Goal: Answer question/provide support: Share knowledge or assist other users

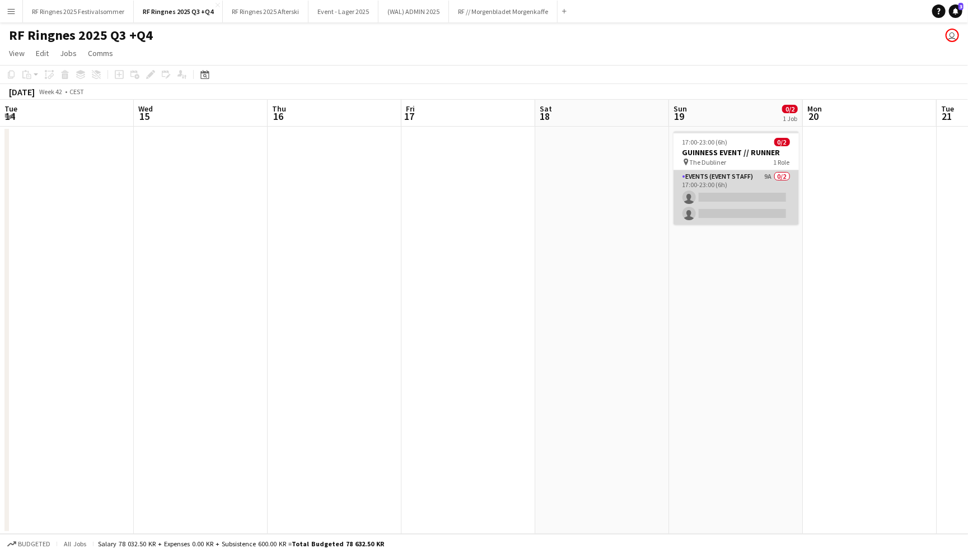
scroll to position [0, 383]
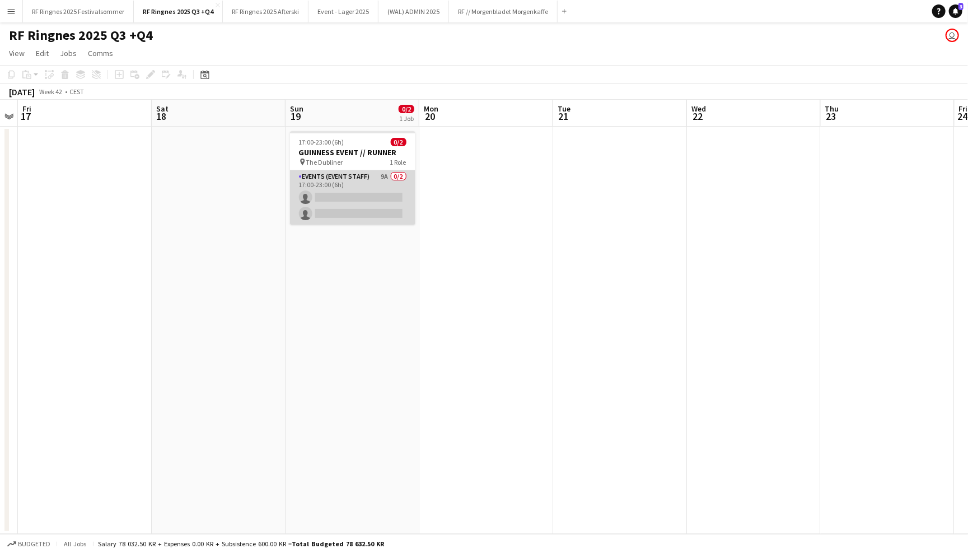
click at [350, 183] on app-card-role "Events (Event Staff) 9A 0/2 17:00-23:00 (6h) single-neutral-actions single-neut…" at bounding box center [352, 197] width 125 height 54
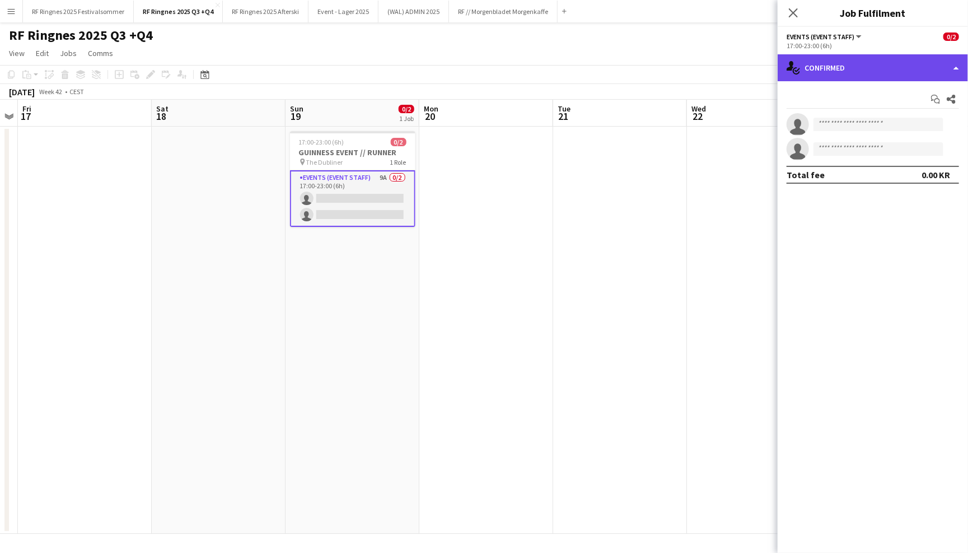
click at [842, 68] on div "single-neutral-actions-check-2 Confirmed" at bounding box center [873, 67] width 190 height 27
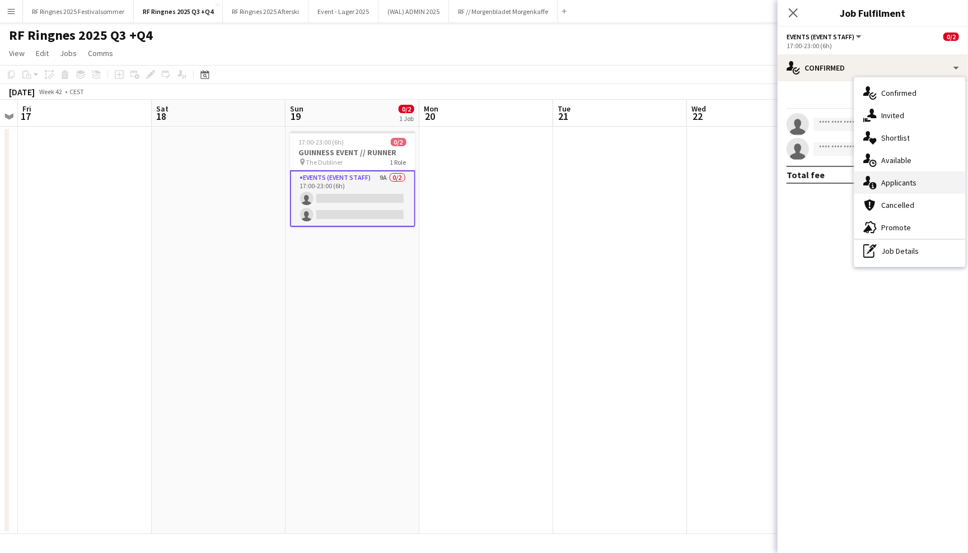
click at [907, 186] on span "Applicants" at bounding box center [898, 182] width 35 height 10
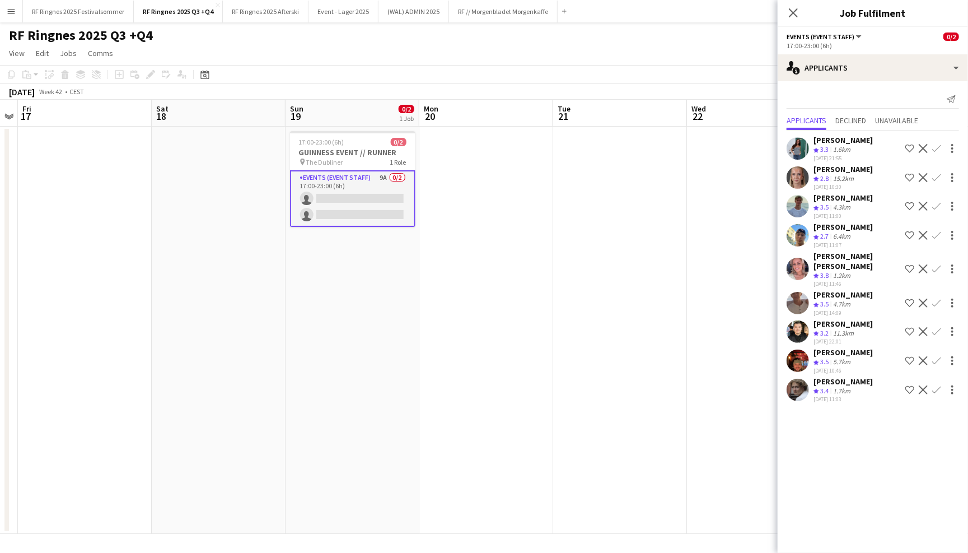
click at [743, 36] on div "RF Ringnes 2025 Q3 +Q4 user" at bounding box center [484, 32] width 968 height 21
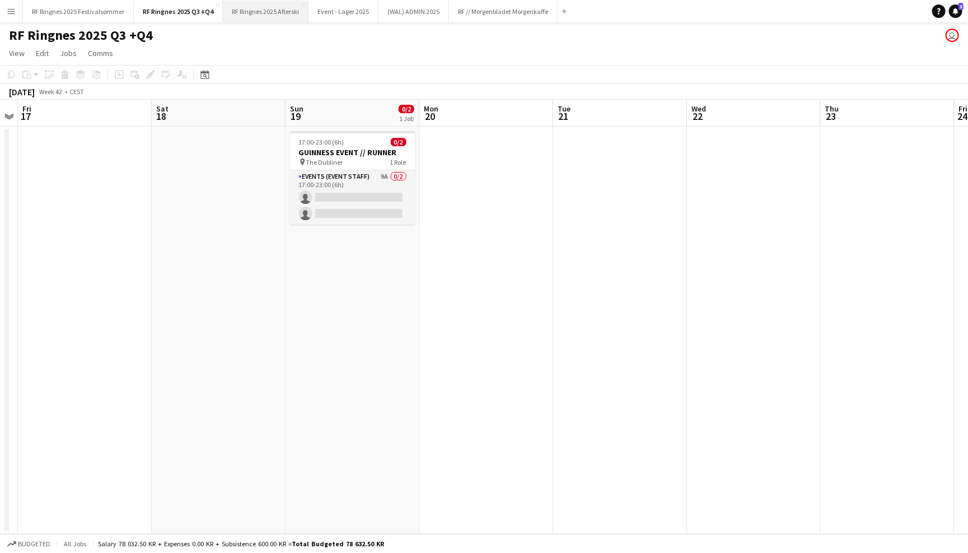
click at [269, 10] on button "RF Ringnes 2025 Afterski Close" at bounding box center [266, 12] width 86 height 22
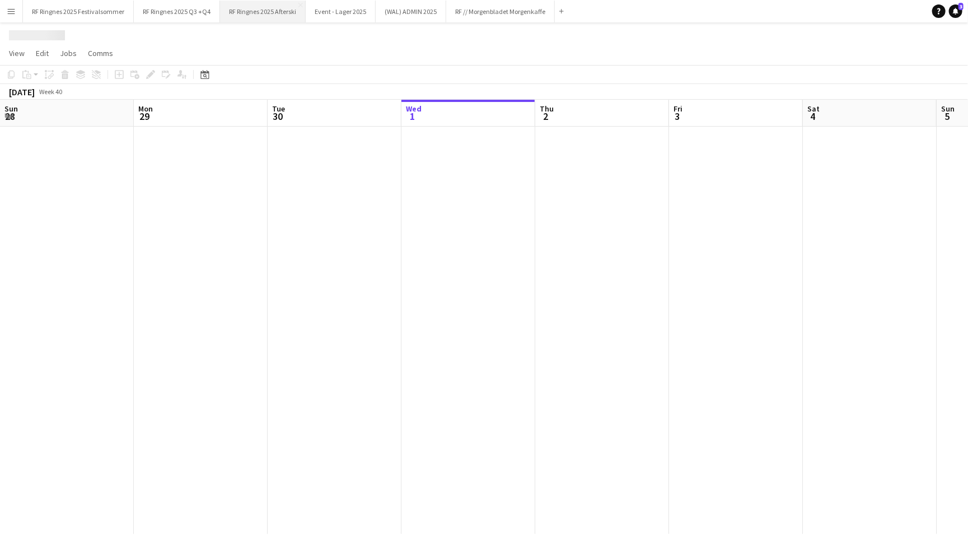
scroll to position [0, 267]
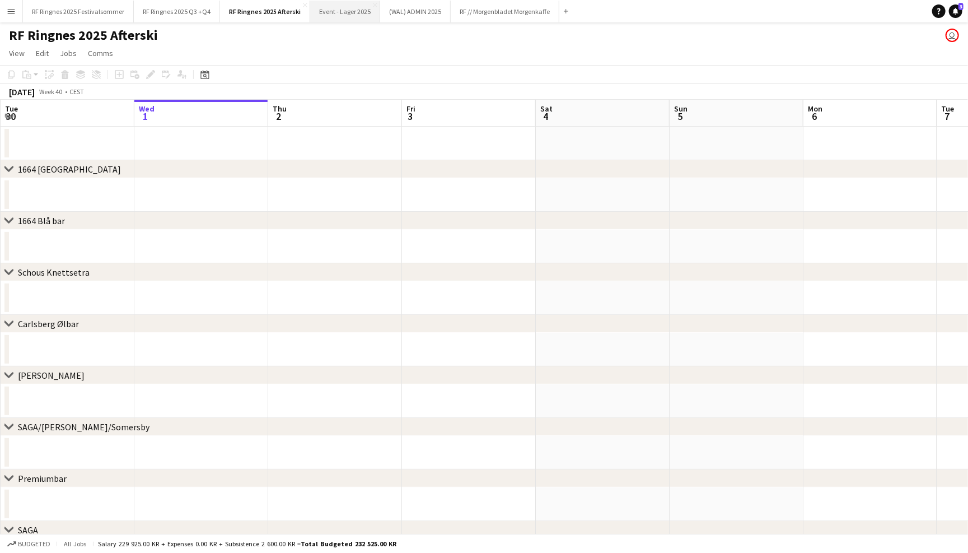
click at [348, 16] on button "Event - Lager 2025 Close" at bounding box center [345, 12] width 70 height 22
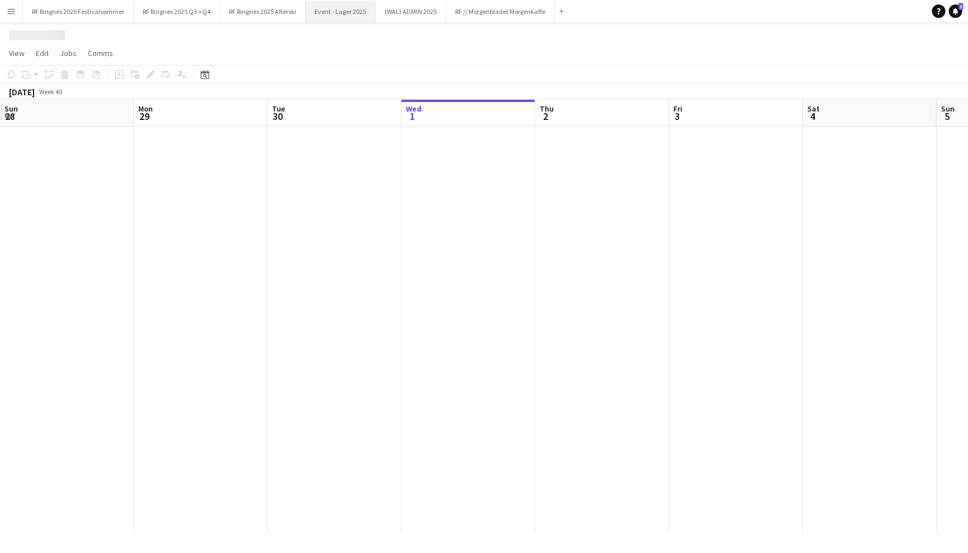
scroll to position [0, 267]
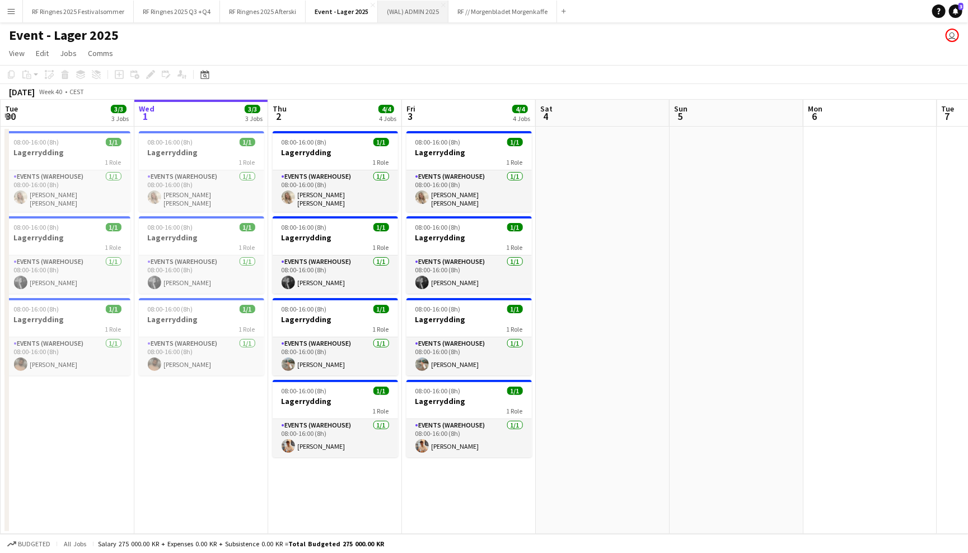
click at [408, 7] on button "(WAL) ADMIN 2025 Close" at bounding box center [413, 12] width 71 height 22
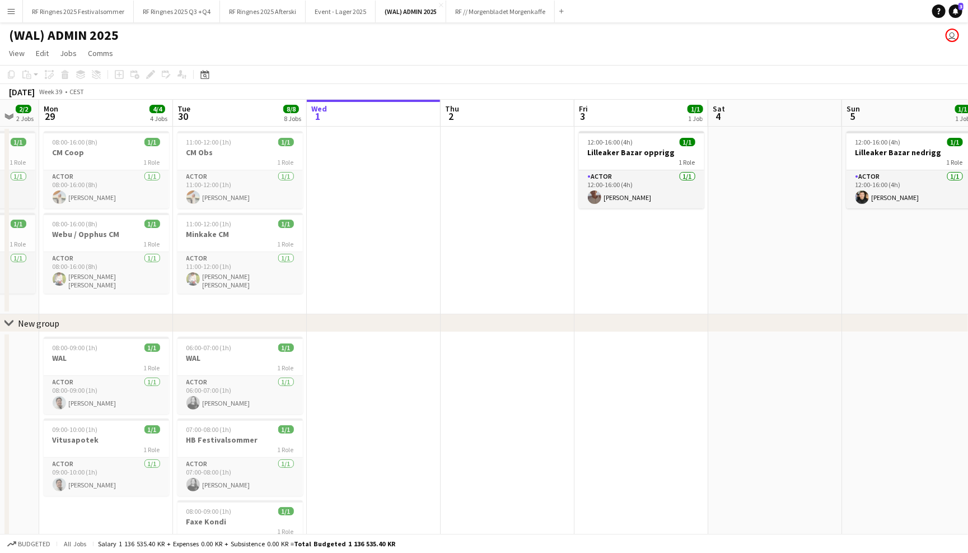
scroll to position [0, 353]
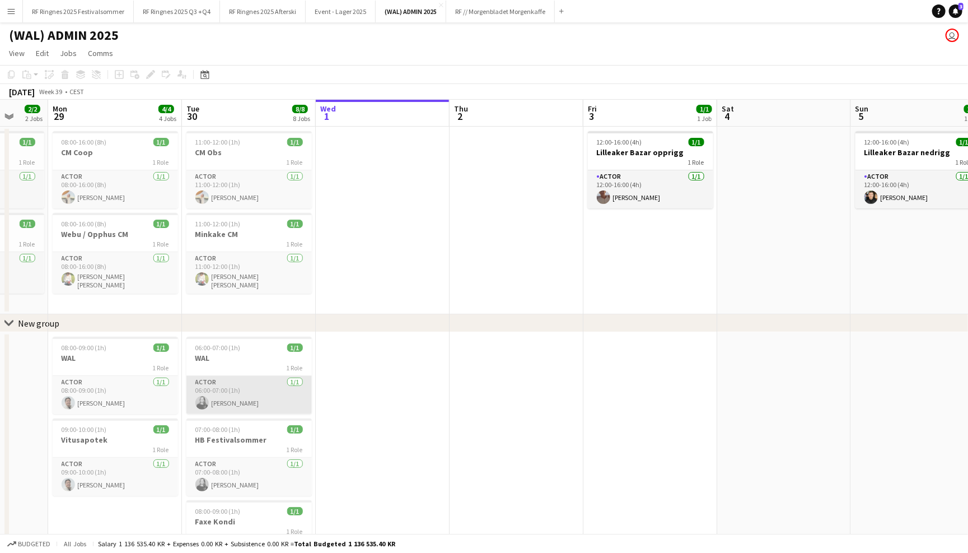
click at [226, 398] on app-card-role "Actor [DATE] 06:00-07:00 (1h) [PERSON_NAME]" at bounding box center [248, 395] width 125 height 38
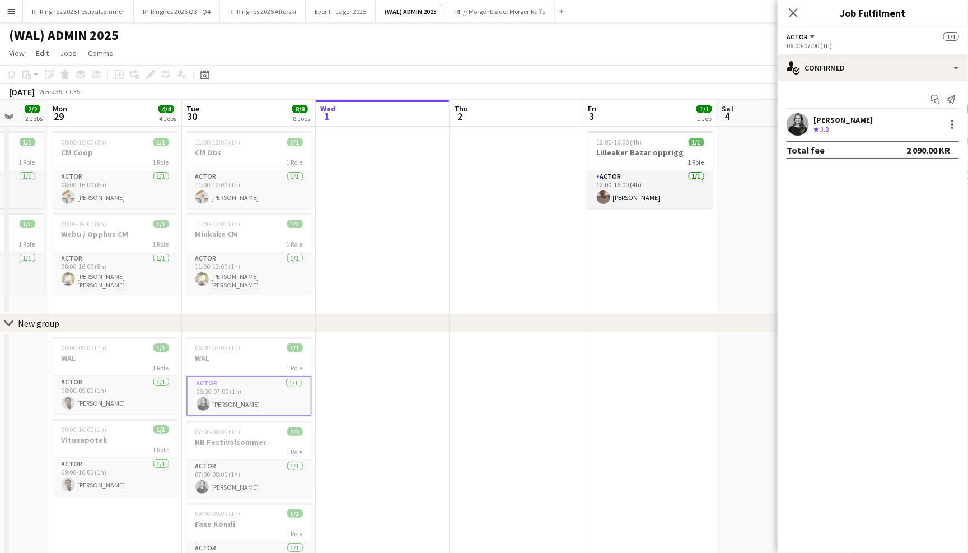
click at [801, 120] on app-user-avatar at bounding box center [798, 124] width 22 height 22
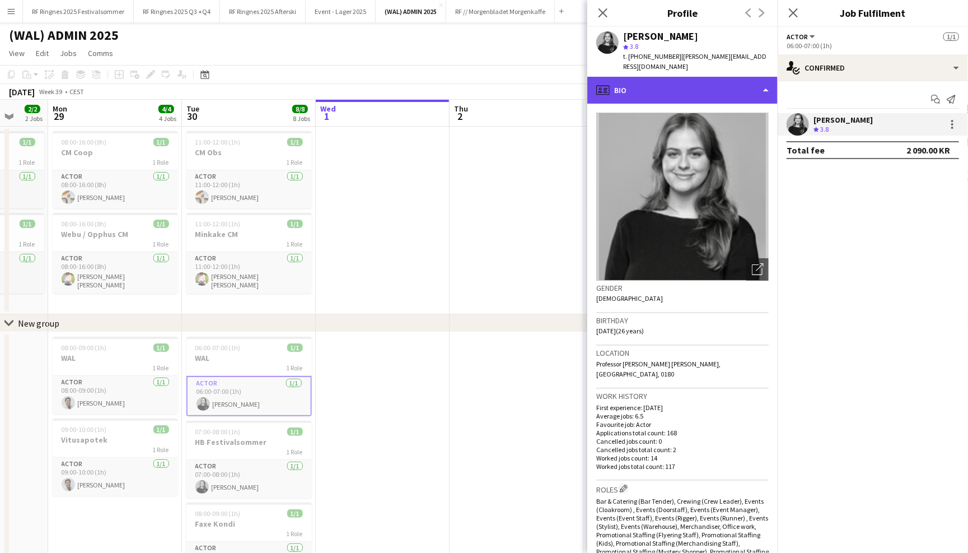
click at [741, 79] on div "profile Bio" at bounding box center [682, 90] width 190 height 27
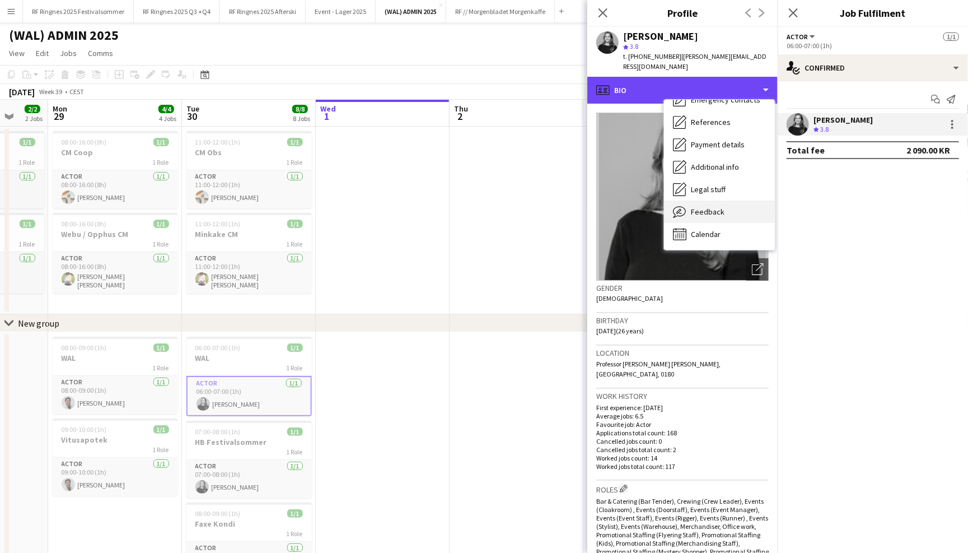
scroll to position [105, 0]
click at [732, 201] on div "Feedback Feedback" at bounding box center [719, 212] width 111 height 22
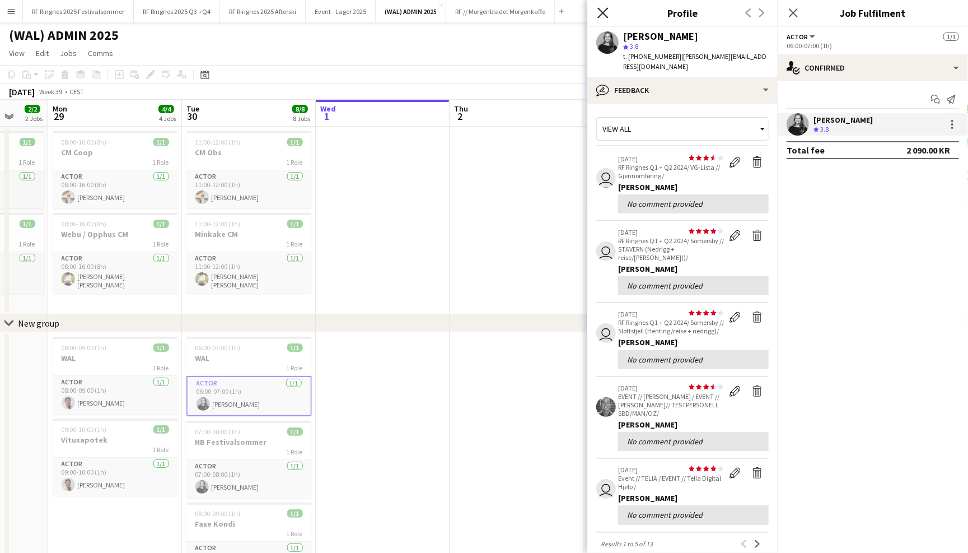
click at [603, 10] on icon "Close pop-in" at bounding box center [602, 12] width 11 height 11
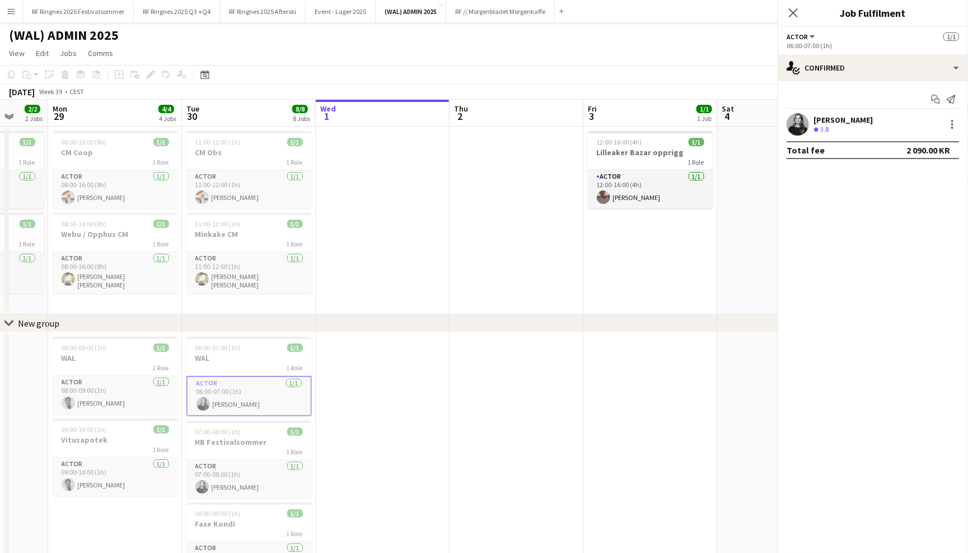
click at [531, 47] on app-page-menu "View Day view expanded Day view collapsed Month view Date picker Jump to [DATE]…" at bounding box center [484, 54] width 968 height 21
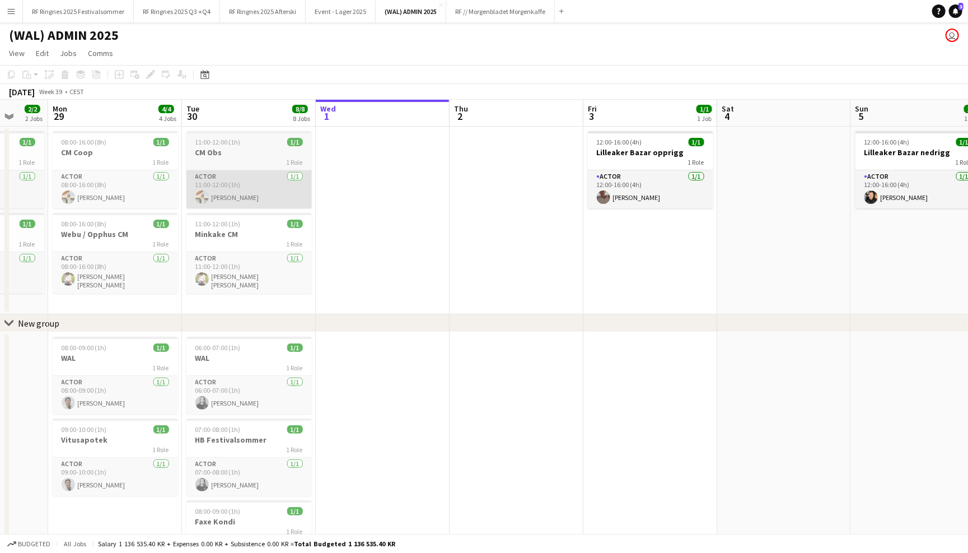
click at [244, 170] on app-card-role "Actor [DATE] 11:00-12:00 (1h) [PERSON_NAME]" at bounding box center [248, 189] width 125 height 38
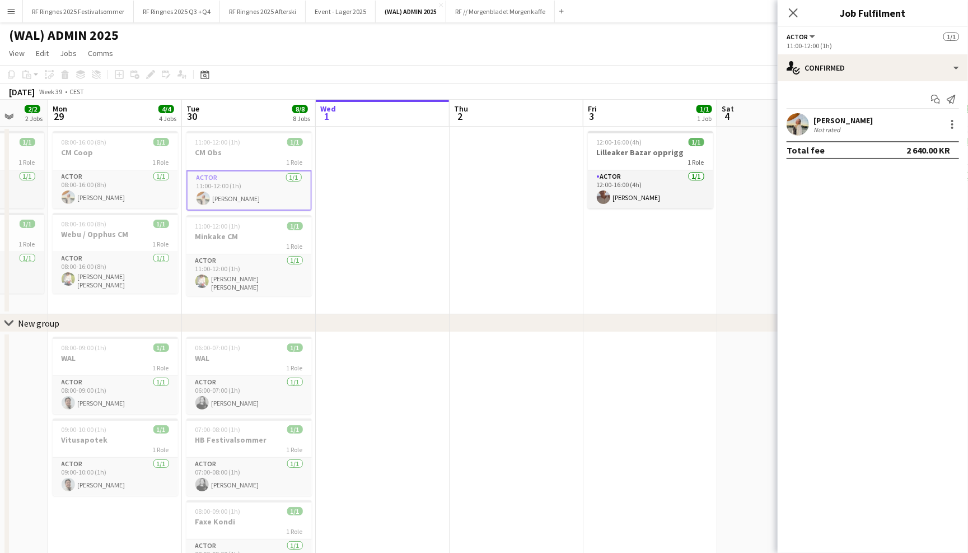
click at [793, 113] on div at bounding box center [798, 124] width 22 height 22
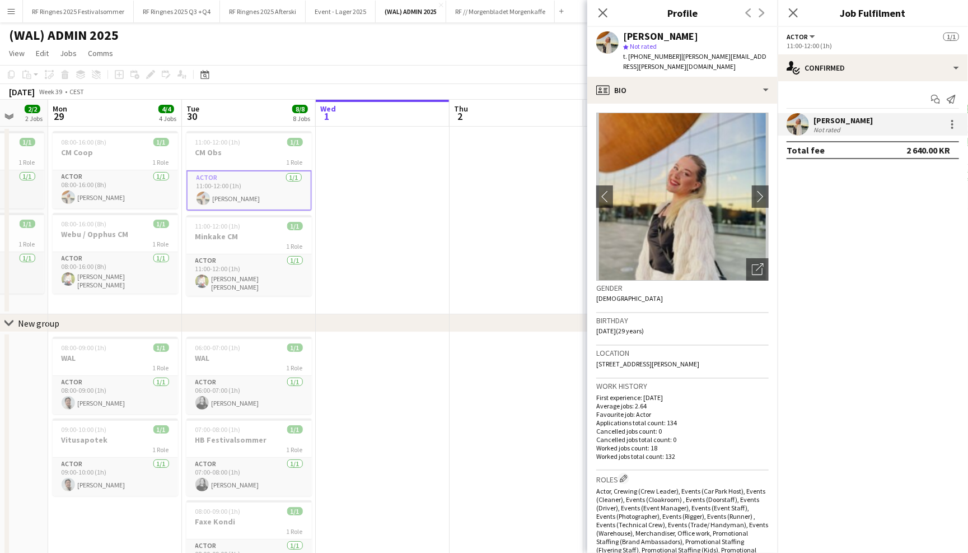
click at [458, 57] on app-page-menu "View Day view expanded Day view collapsed Month view Date picker Jump to [DATE]…" at bounding box center [484, 54] width 968 height 21
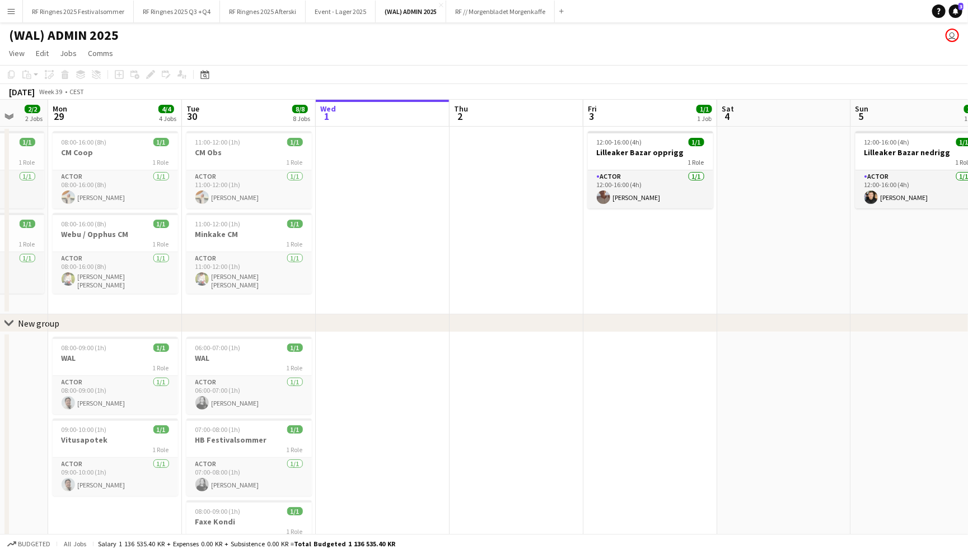
click at [453, 57] on app-page-menu "View Day view expanded Day view collapsed Month view Date picker Jump to [DATE]…" at bounding box center [484, 54] width 968 height 21
click at [364, 14] on button "Event - Lager 2025 Close" at bounding box center [341, 12] width 70 height 22
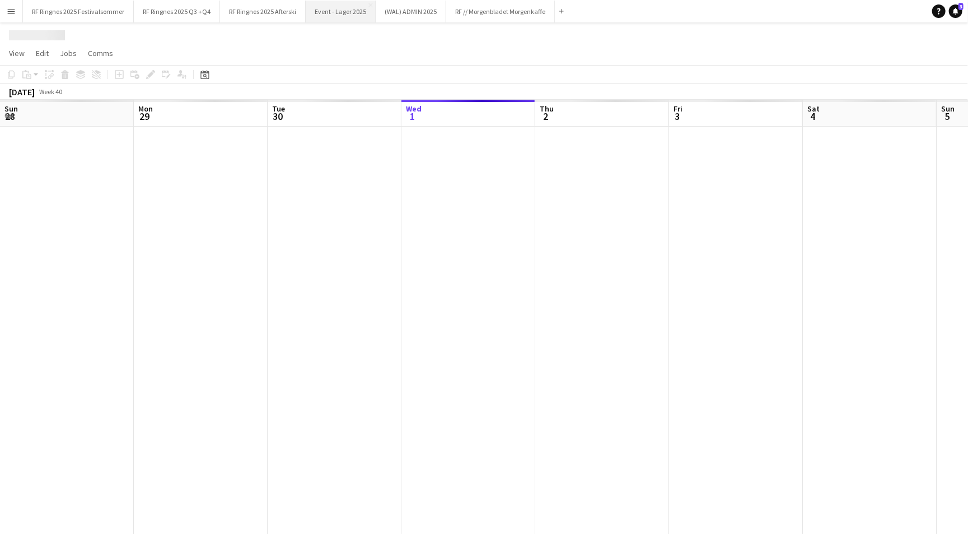
scroll to position [0, 267]
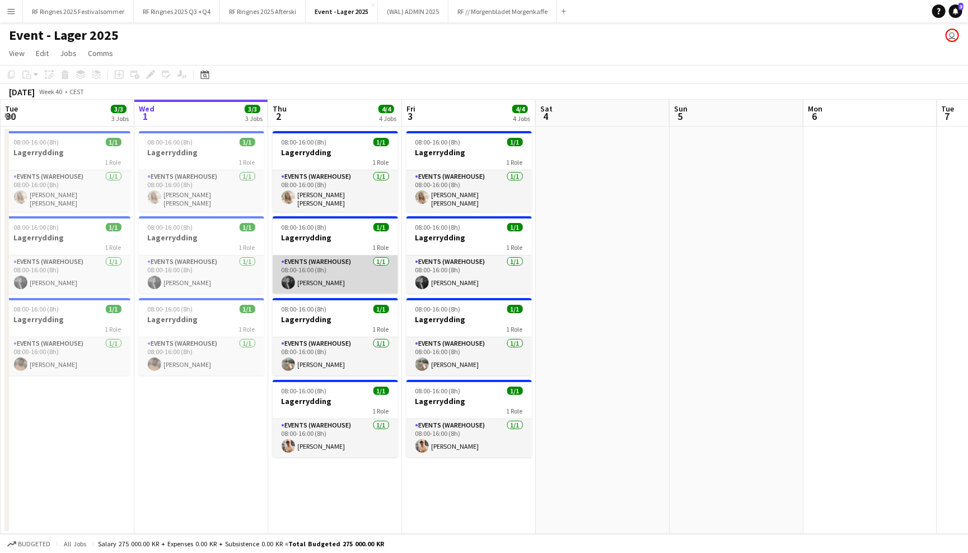
click at [353, 280] on app-card-role "Events (Warehouse) [DATE] 08:00-16:00 (8h) [PERSON_NAME]" at bounding box center [335, 274] width 125 height 38
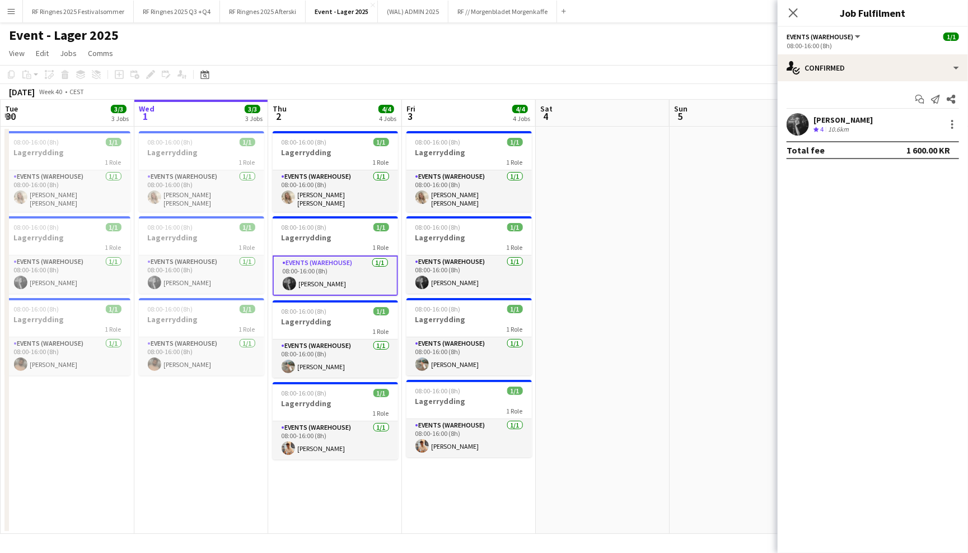
click at [805, 130] on app-user-avatar at bounding box center [798, 124] width 22 height 22
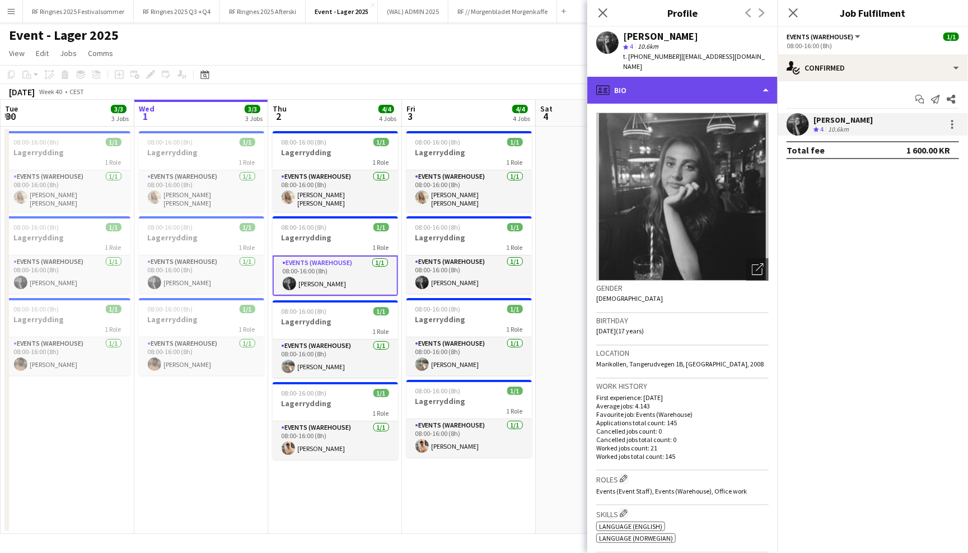
click at [756, 82] on div "profile Bio" at bounding box center [682, 90] width 190 height 27
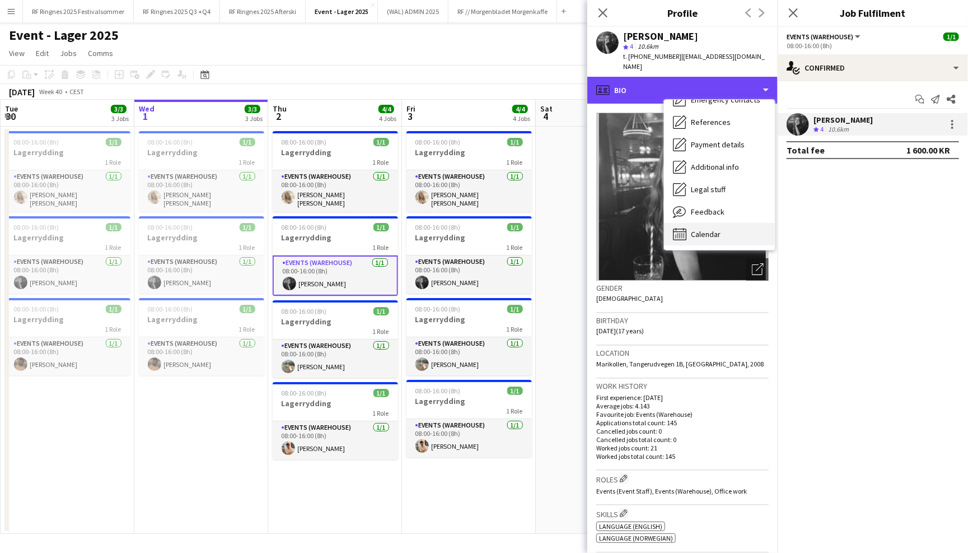
scroll to position [105, 0]
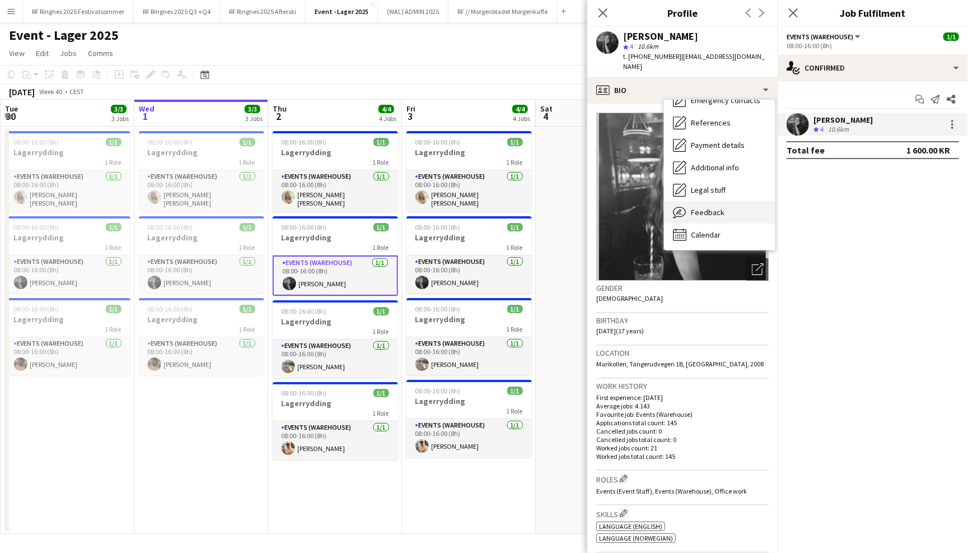
click at [743, 203] on div "Feedback Feedback" at bounding box center [719, 212] width 111 height 22
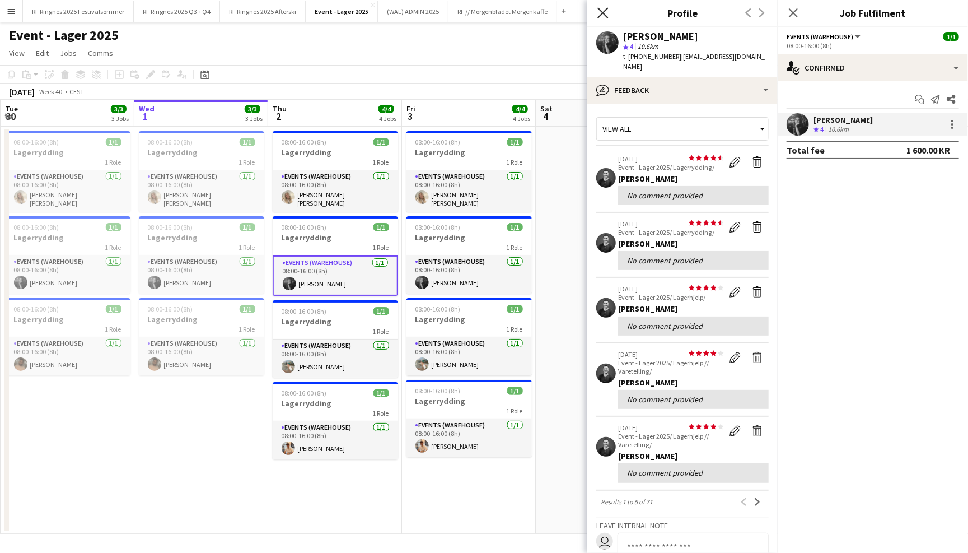
click at [606, 12] on icon "Close pop-in" at bounding box center [602, 12] width 11 height 11
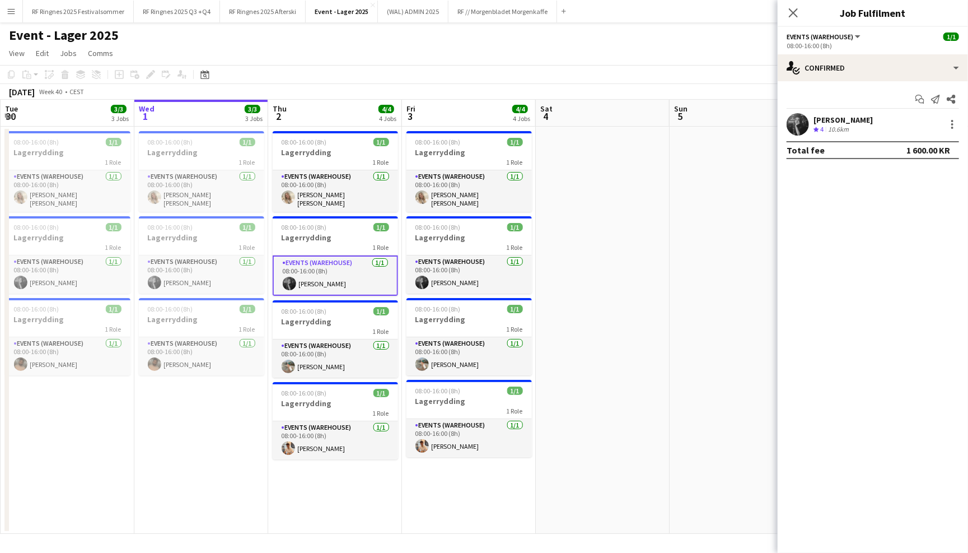
click at [534, 33] on div "Event - Lager 2025 user" at bounding box center [484, 32] width 968 height 21
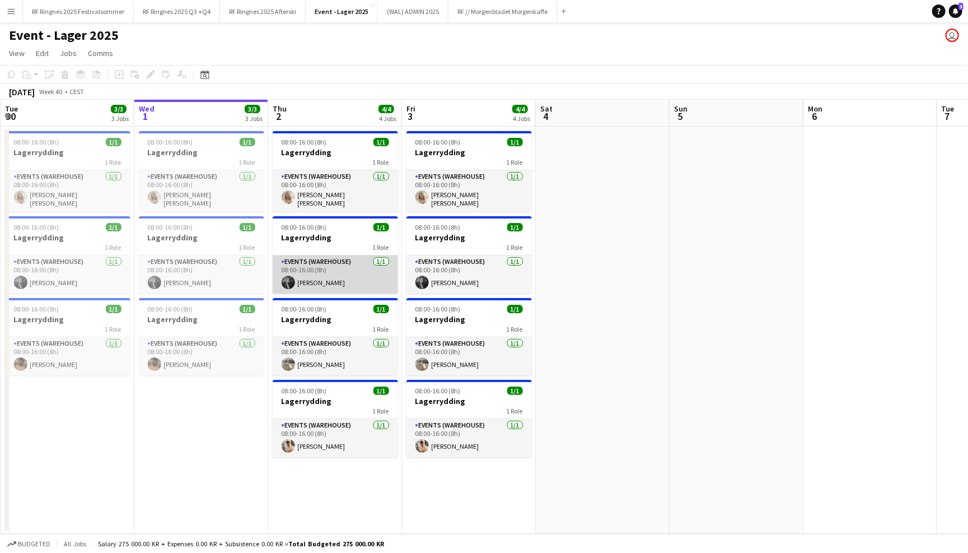
click at [334, 259] on app-card-role "Events (Warehouse) [DATE] 08:00-16:00 (8h) [PERSON_NAME]" at bounding box center [335, 274] width 125 height 38
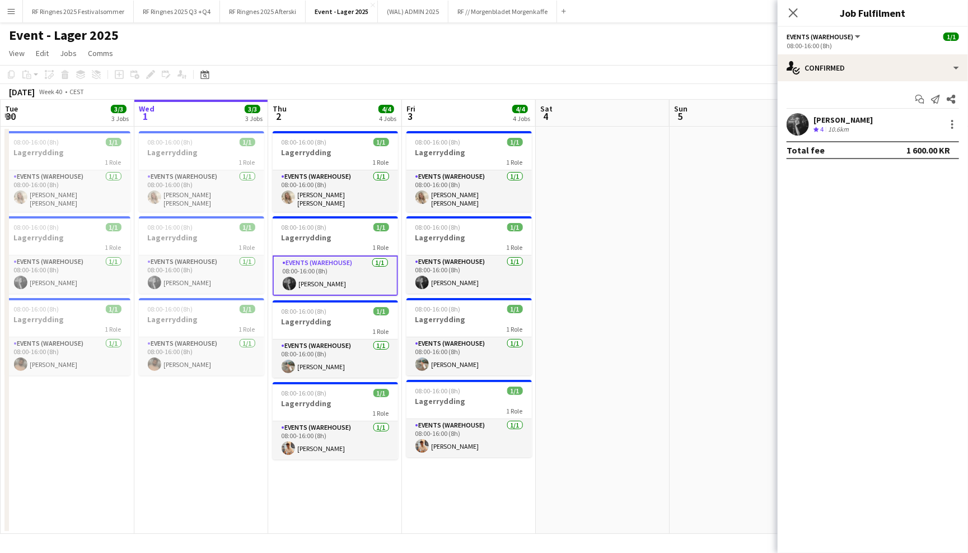
click at [792, 129] on app-user-avatar at bounding box center [798, 124] width 22 height 22
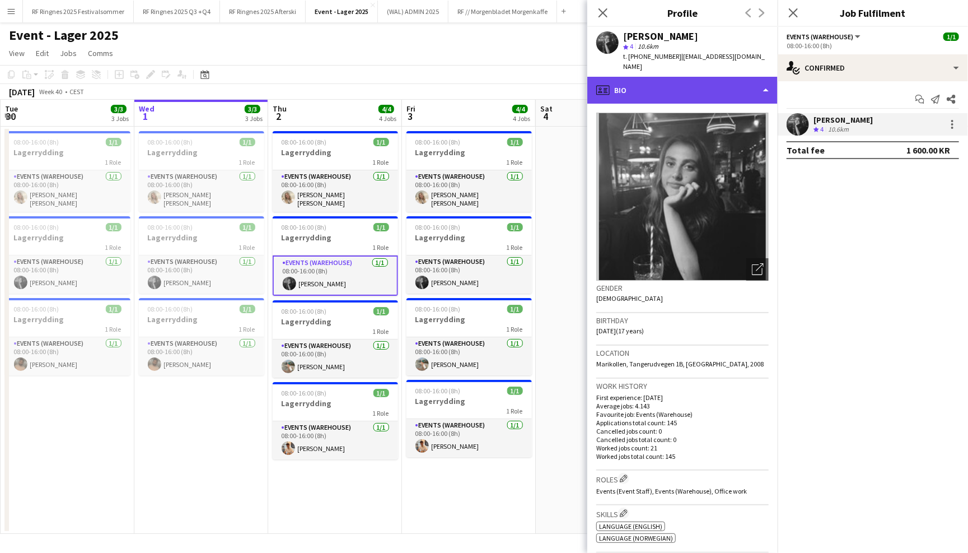
click at [771, 84] on div "profile Bio" at bounding box center [682, 90] width 190 height 27
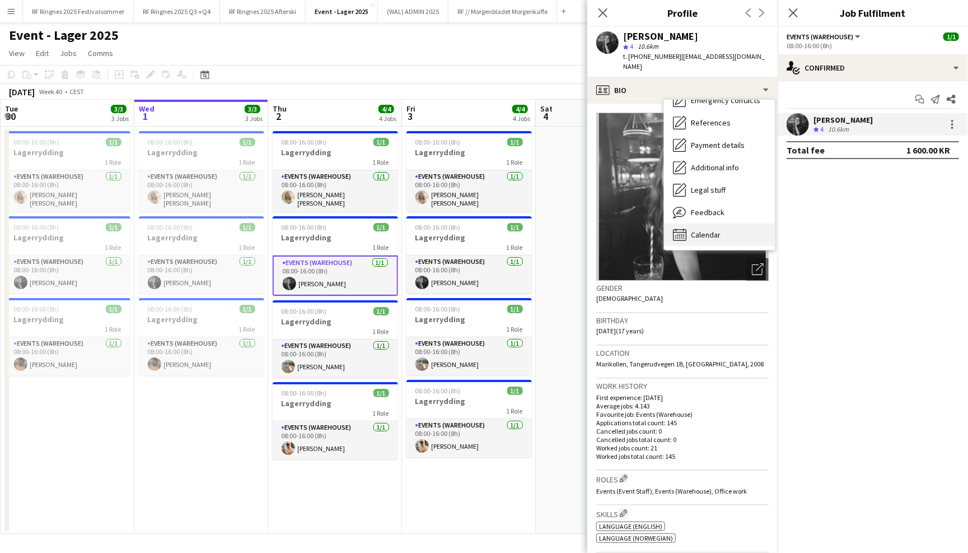
click at [723, 223] on div "Calendar Calendar" at bounding box center [719, 234] width 111 height 22
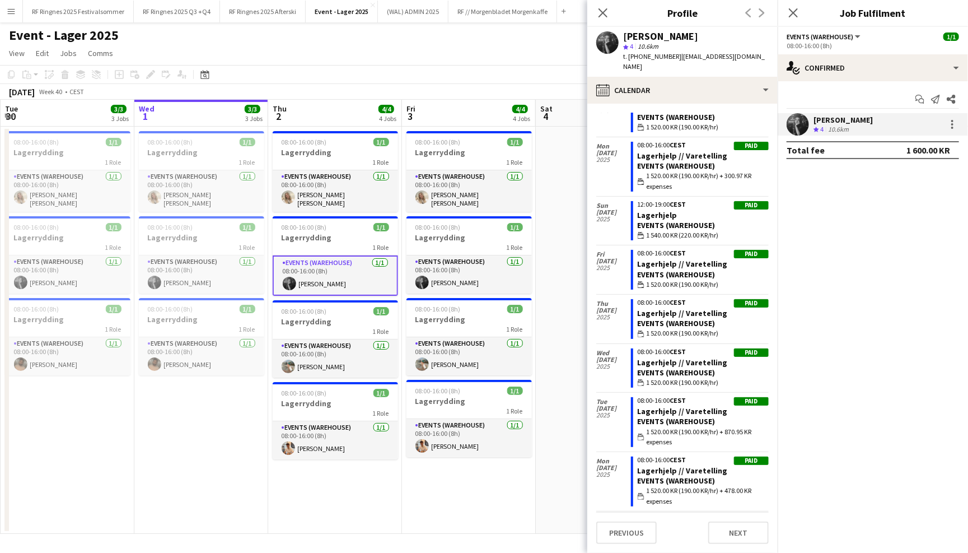
scroll to position [1232, 0]
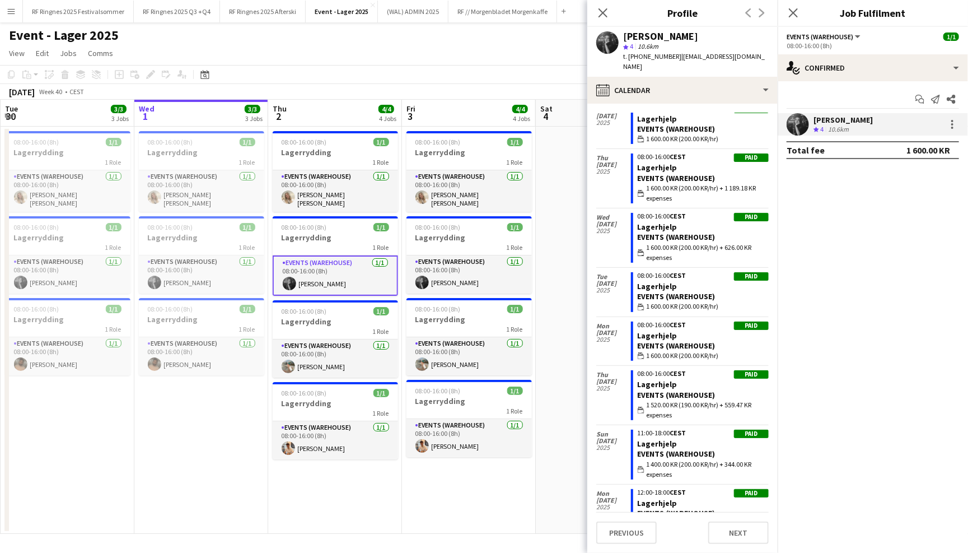
click at [366, 49] on app-page-menu "View Day view expanded Day view collapsed Month view Date picker Jump to [DATE]…" at bounding box center [484, 54] width 968 height 21
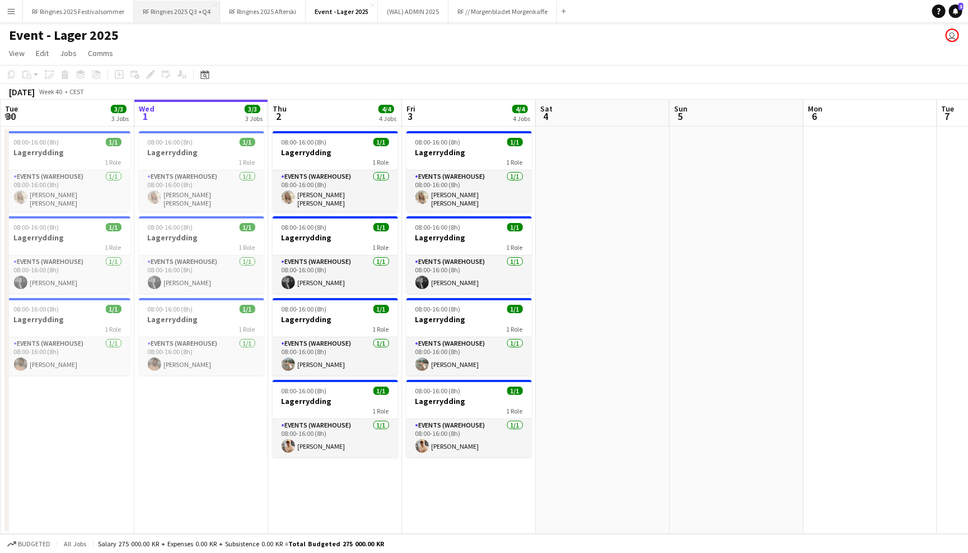
click at [161, 12] on button "RF Ringnes 2025 Q3 +Q4 Close" at bounding box center [177, 12] width 86 height 22
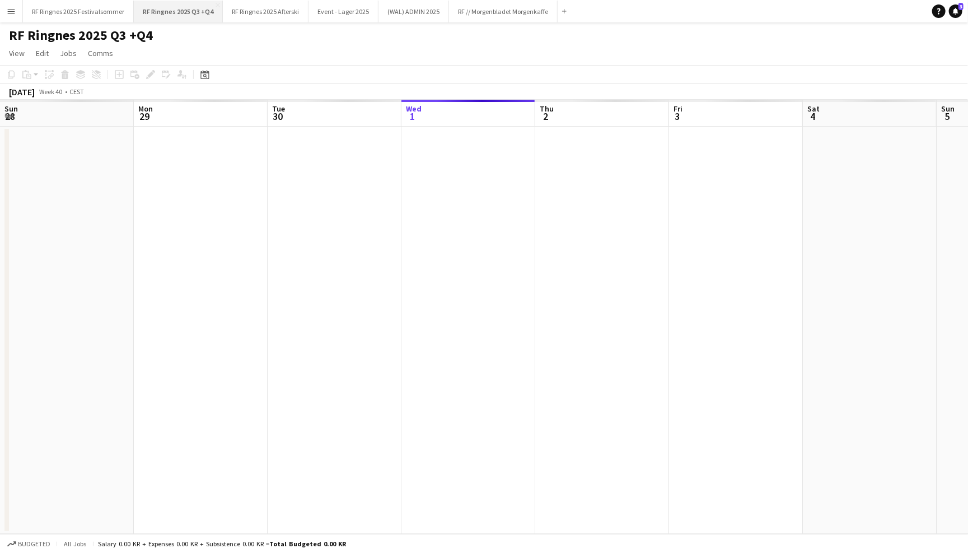
scroll to position [0, 267]
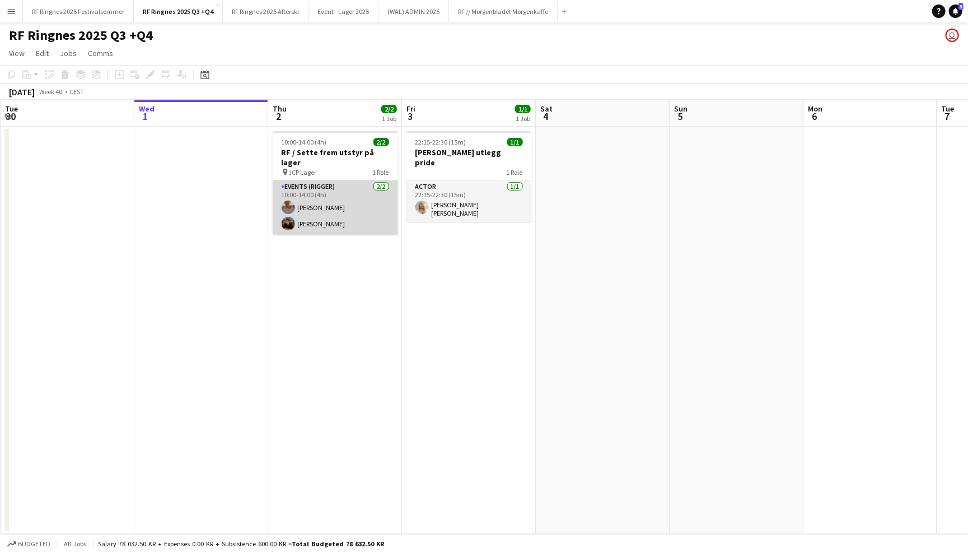
click at [343, 195] on app-card-role "Events (Rigger) [DATE] 10:00-14:00 (4h) [PERSON_NAME] [PERSON_NAME]" at bounding box center [335, 207] width 125 height 54
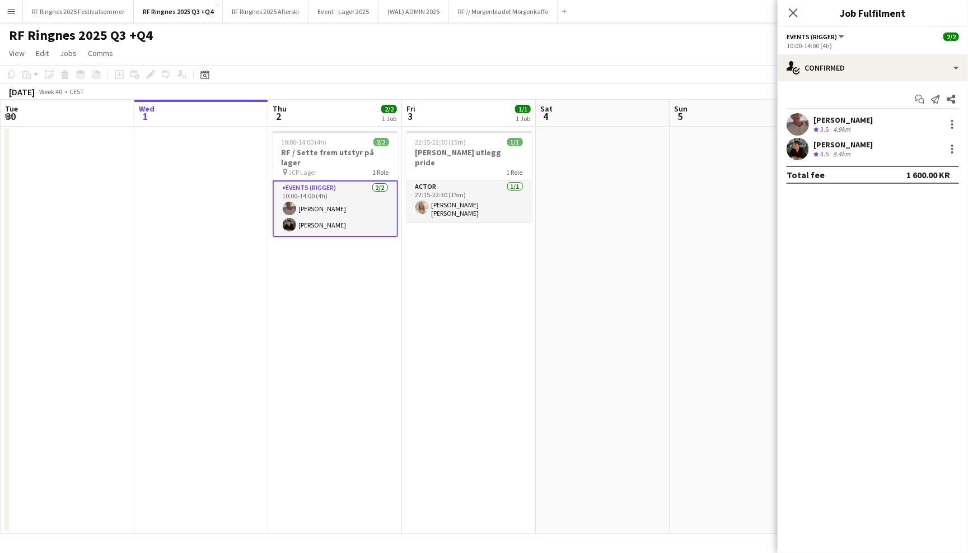
click at [804, 151] on app-user-avatar at bounding box center [798, 149] width 22 height 22
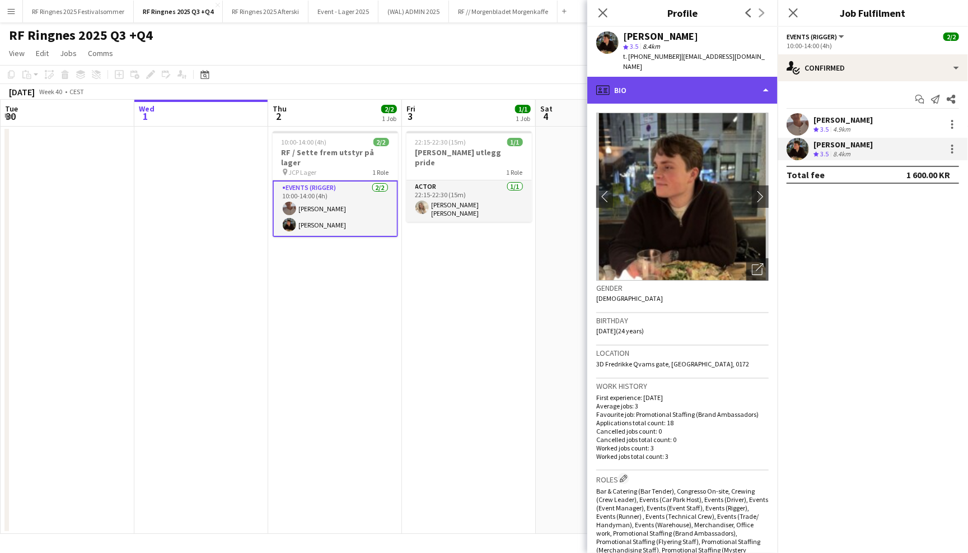
click at [748, 77] on div "profile Bio" at bounding box center [682, 90] width 190 height 27
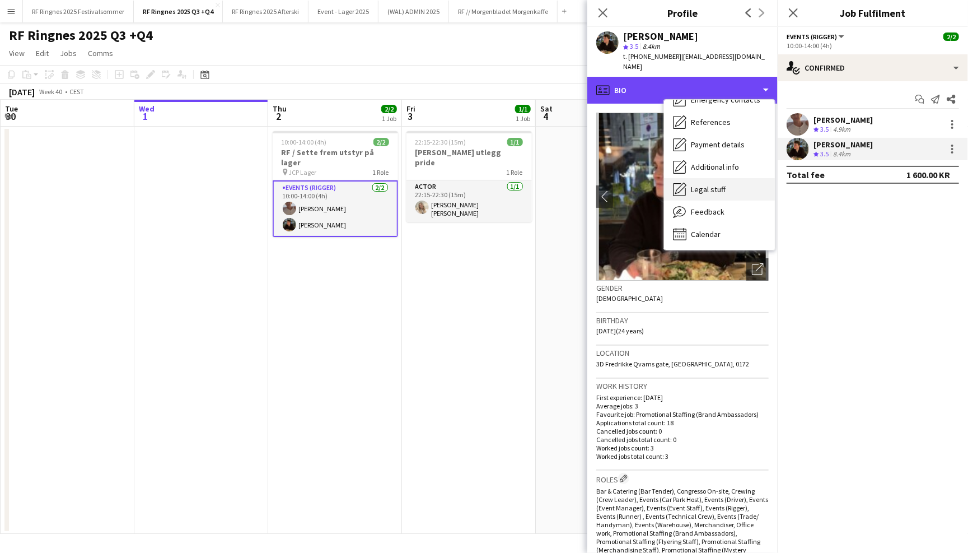
scroll to position [105, 0]
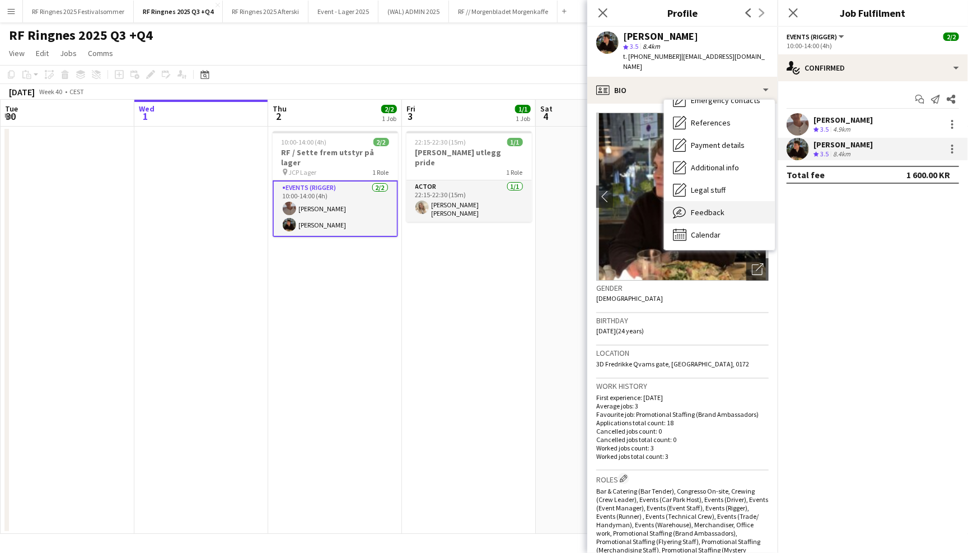
click at [747, 201] on div "Feedback Feedback" at bounding box center [719, 212] width 111 height 22
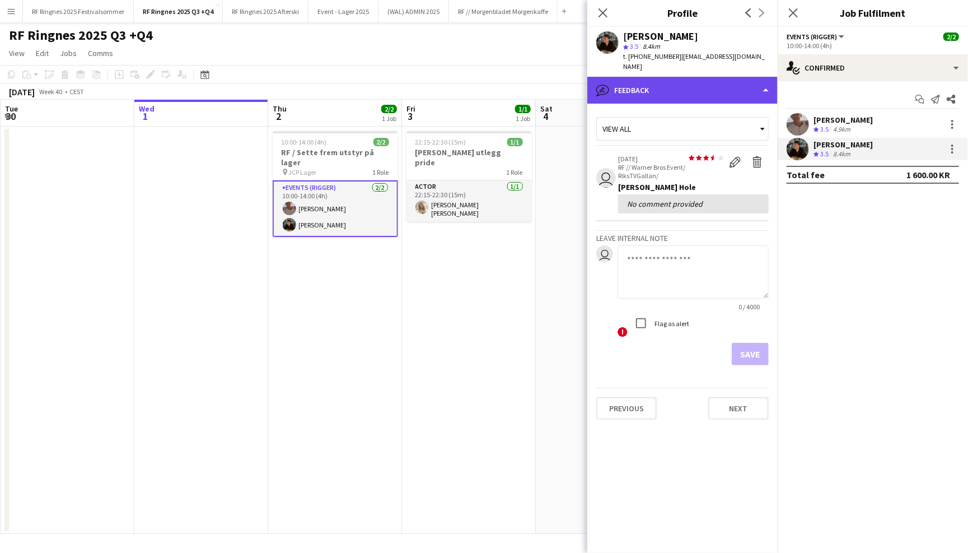
click at [727, 87] on div "bubble-pencil Feedback" at bounding box center [682, 90] width 190 height 27
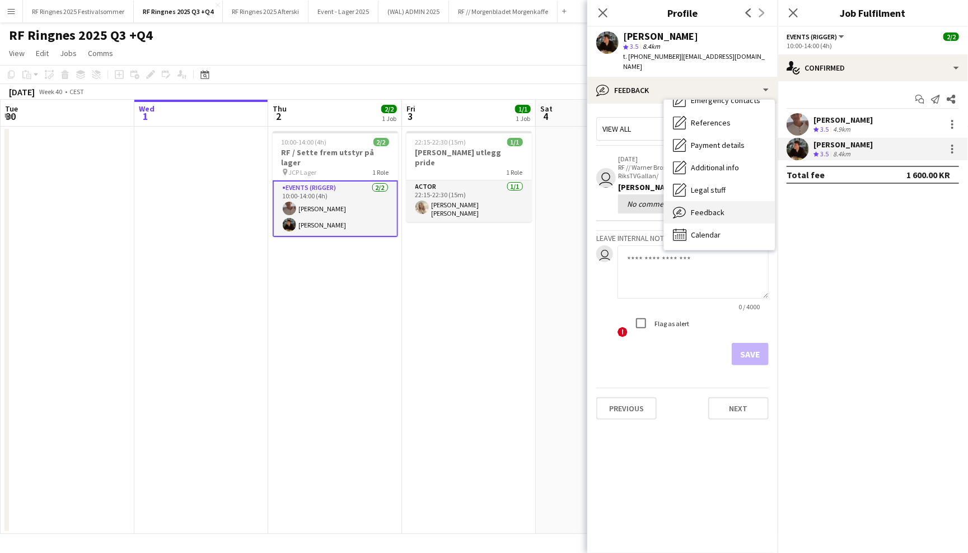
click at [736, 205] on div "Feedback Feedback" at bounding box center [719, 212] width 111 height 22
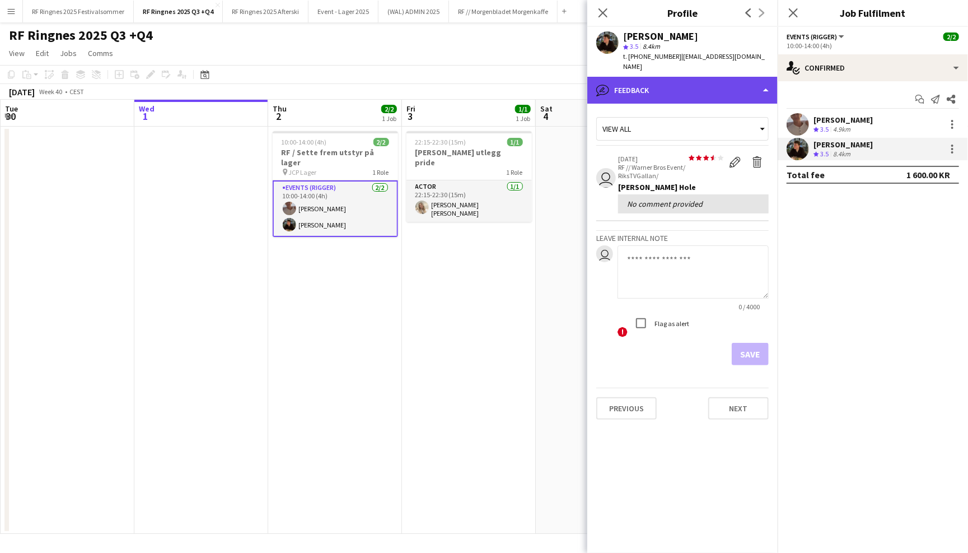
click at [719, 88] on div "bubble-pencil Feedback" at bounding box center [682, 90] width 190 height 27
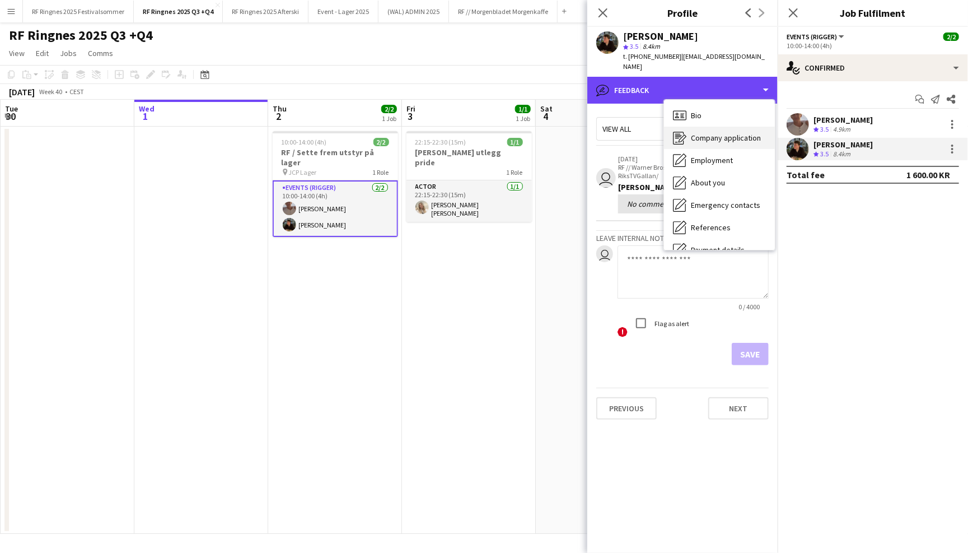
scroll to position [0, 0]
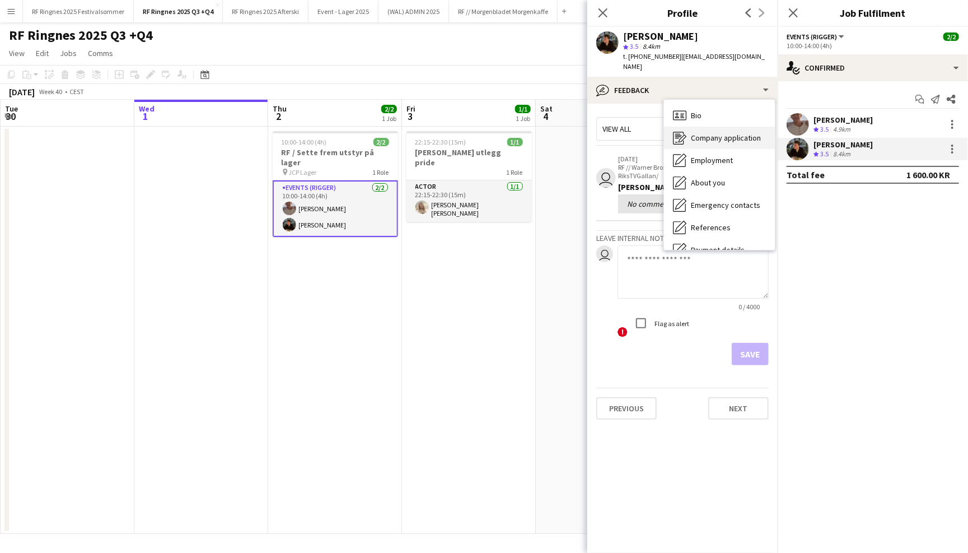
click at [727, 133] on span "Company application" at bounding box center [726, 138] width 70 height 10
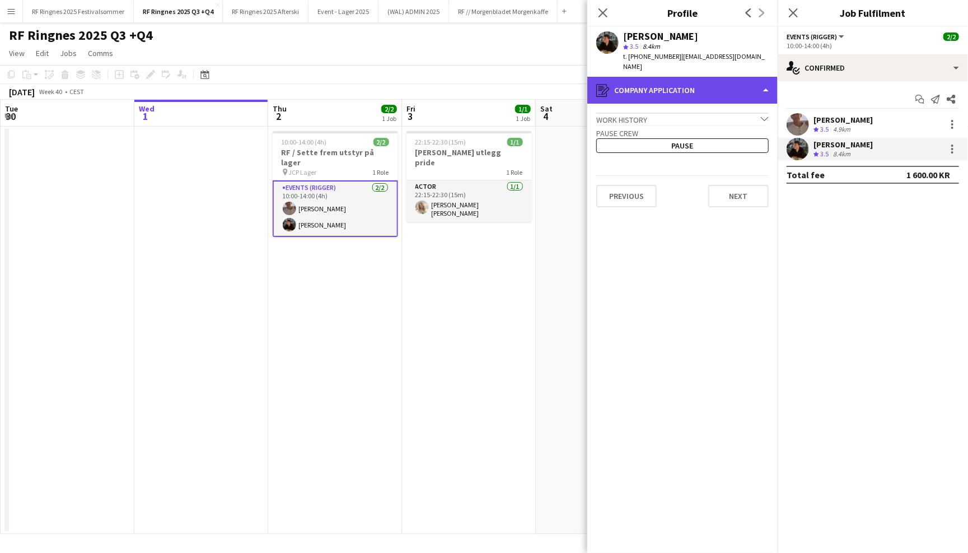
click at [719, 77] on div "register Company application" at bounding box center [682, 90] width 190 height 27
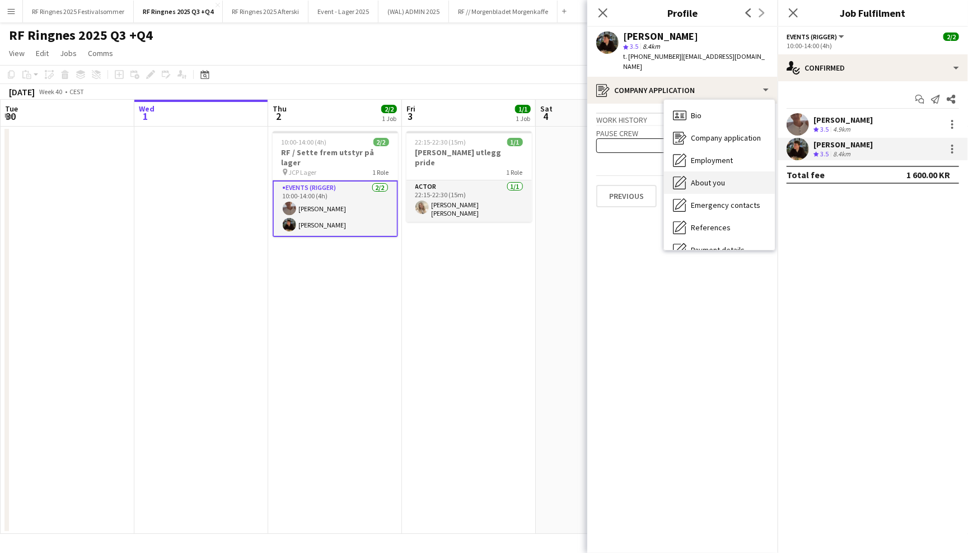
click at [726, 171] on div "About you About you" at bounding box center [719, 182] width 111 height 22
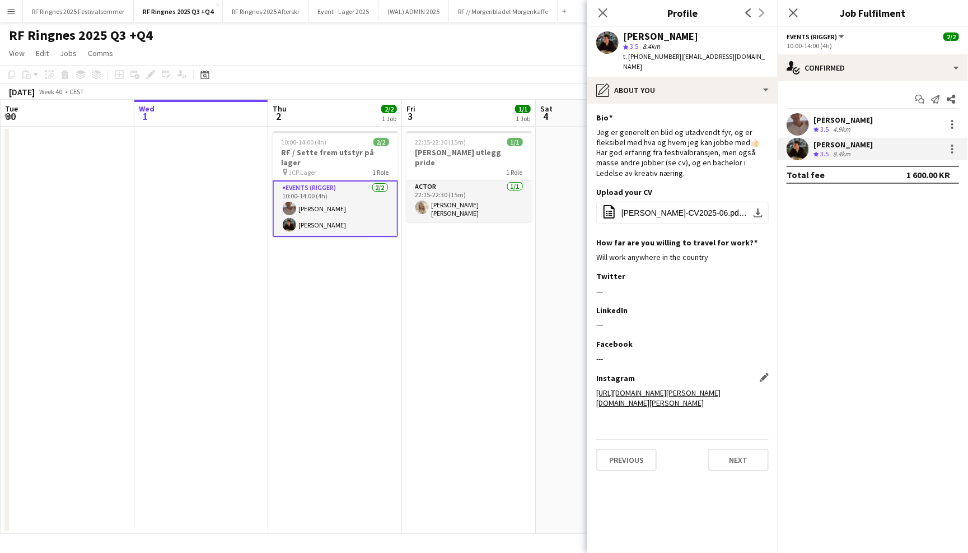
click at [691, 387] on link "[URL][DOMAIN_NAME][PERSON_NAME][DOMAIN_NAME][PERSON_NAME]" at bounding box center [658, 397] width 124 height 20
